Goal: Task Accomplishment & Management: Manage account settings

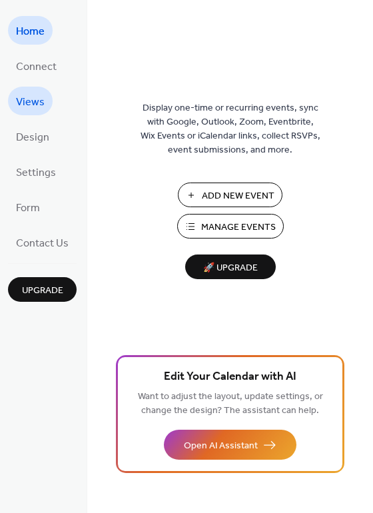
click at [41, 102] on span "Views" at bounding box center [30, 102] width 29 height 21
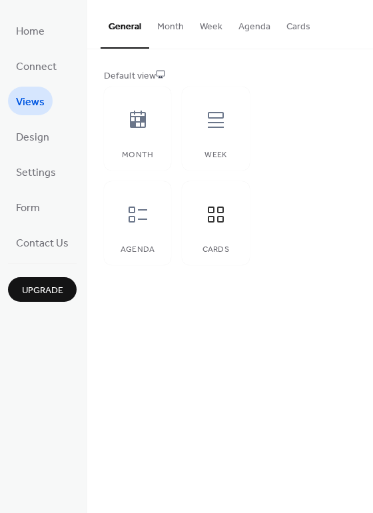
click at [294, 29] on button "Cards" at bounding box center [299, 23] width 40 height 47
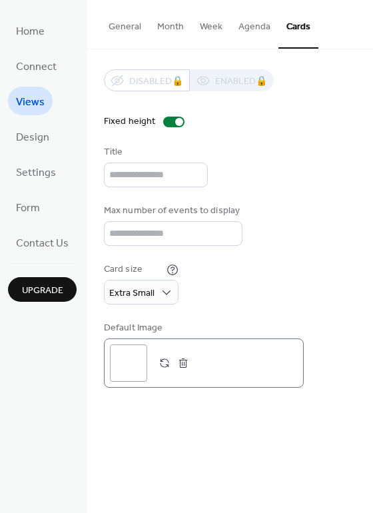
click at [138, 374] on div ";" at bounding box center [128, 362] width 37 height 37
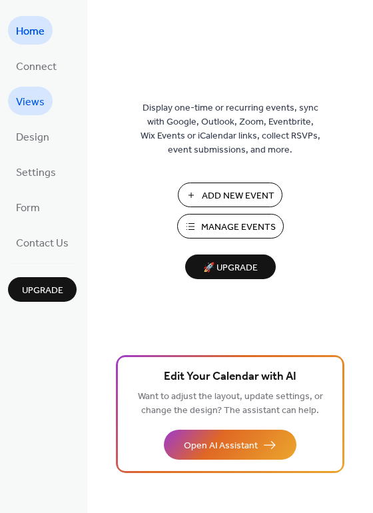
click at [47, 105] on link "Views" at bounding box center [30, 101] width 45 height 29
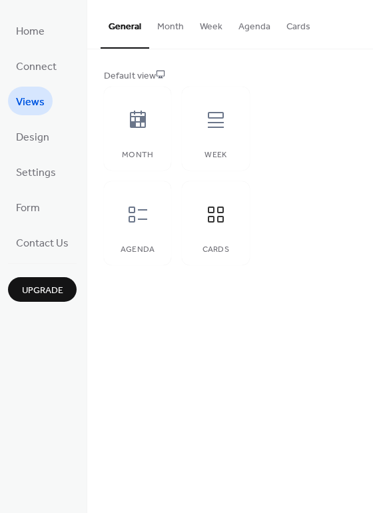
click at [299, 23] on button "Cards" at bounding box center [299, 23] width 40 height 47
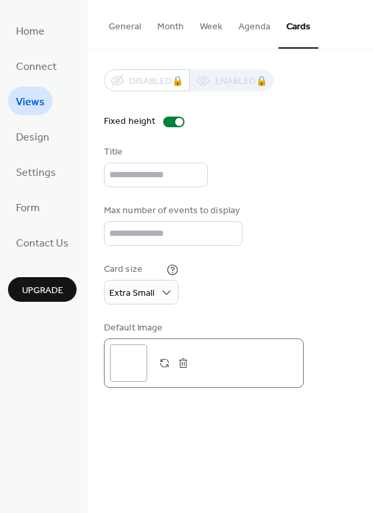
click at [139, 378] on div ";" at bounding box center [128, 362] width 37 height 37
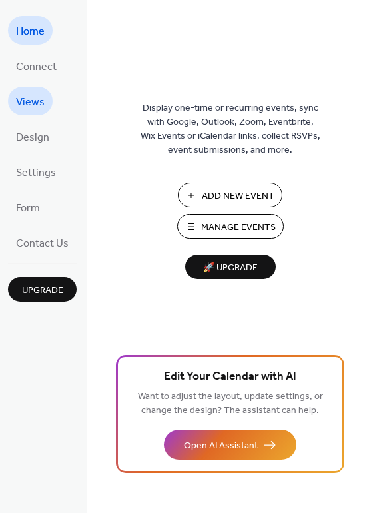
click at [37, 113] on link "Views" at bounding box center [30, 101] width 45 height 29
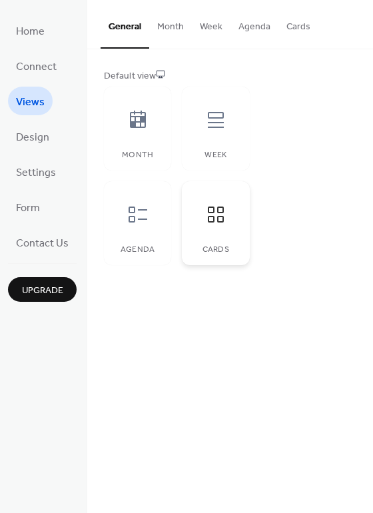
click at [221, 225] on icon at bounding box center [215, 214] width 21 height 21
click at [299, 21] on button "Cards" at bounding box center [299, 23] width 40 height 47
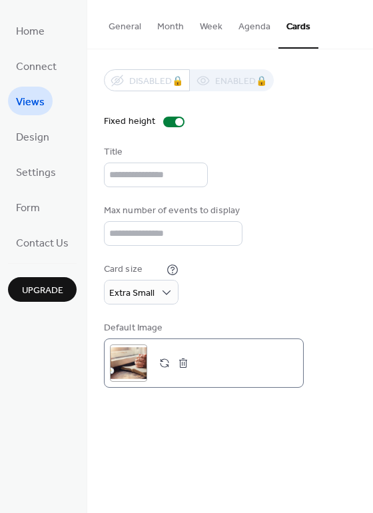
click at [129, 376] on div ";" at bounding box center [128, 362] width 37 height 37
